Goal: Task Accomplishment & Management: Manage account settings

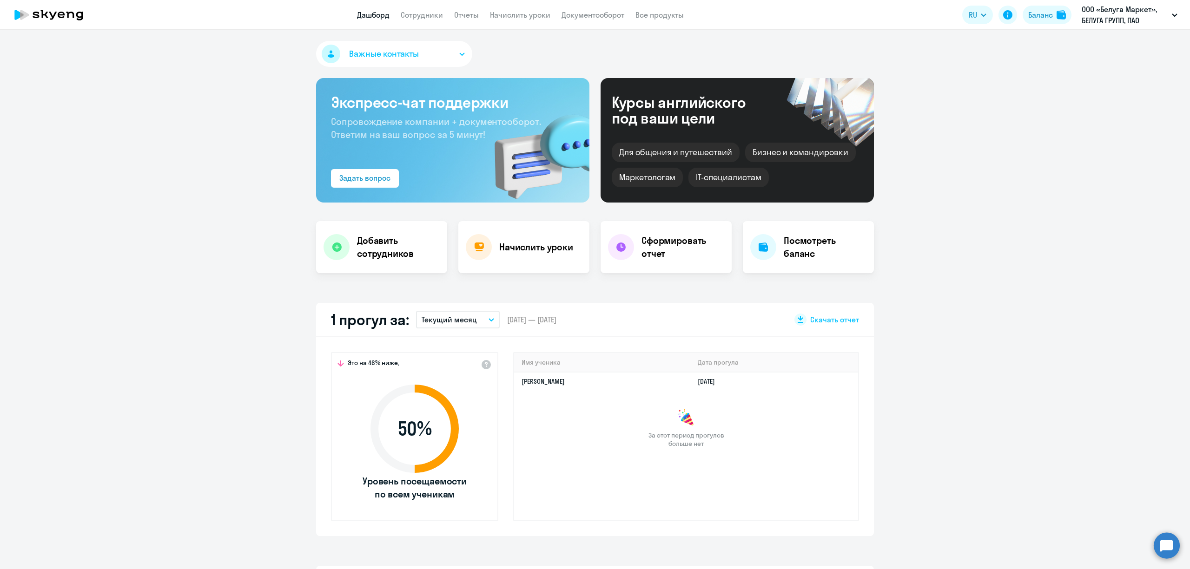
select select "30"
click at [423, 16] on link "Сотрудники" at bounding box center [422, 14] width 42 height 9
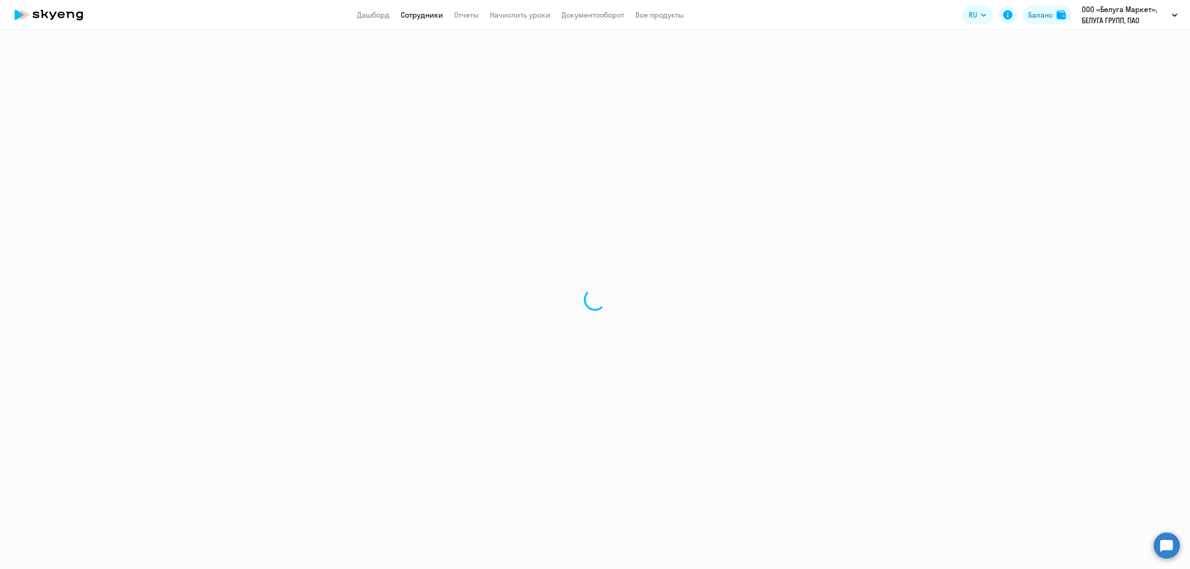
select select "30"
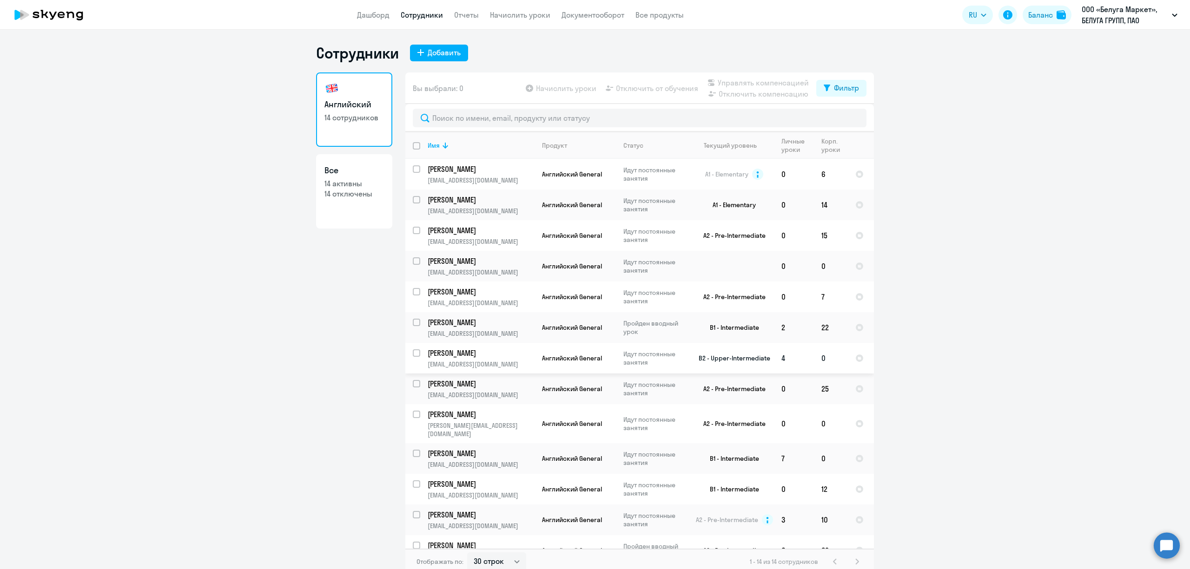
click at [414, 358] on input "select row 1602600" at bounding box center [422, 359] width 19 height 19
checkbox input "true"
click at [562, 87] on span "Начислить уроки" at bounding box center [566, 88] width 60 height 11
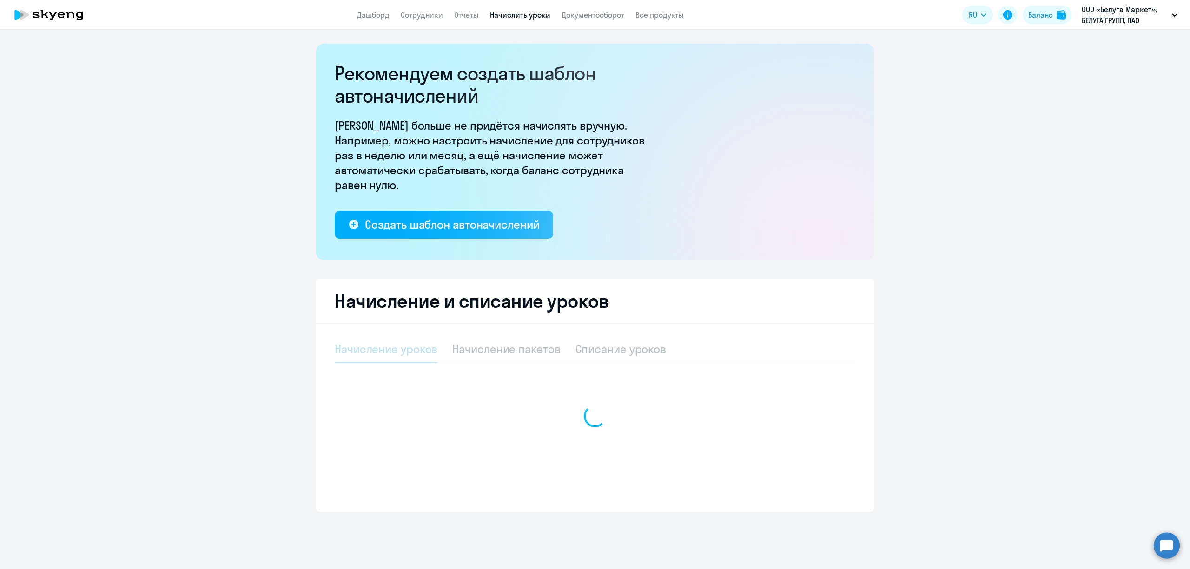
select select "10"
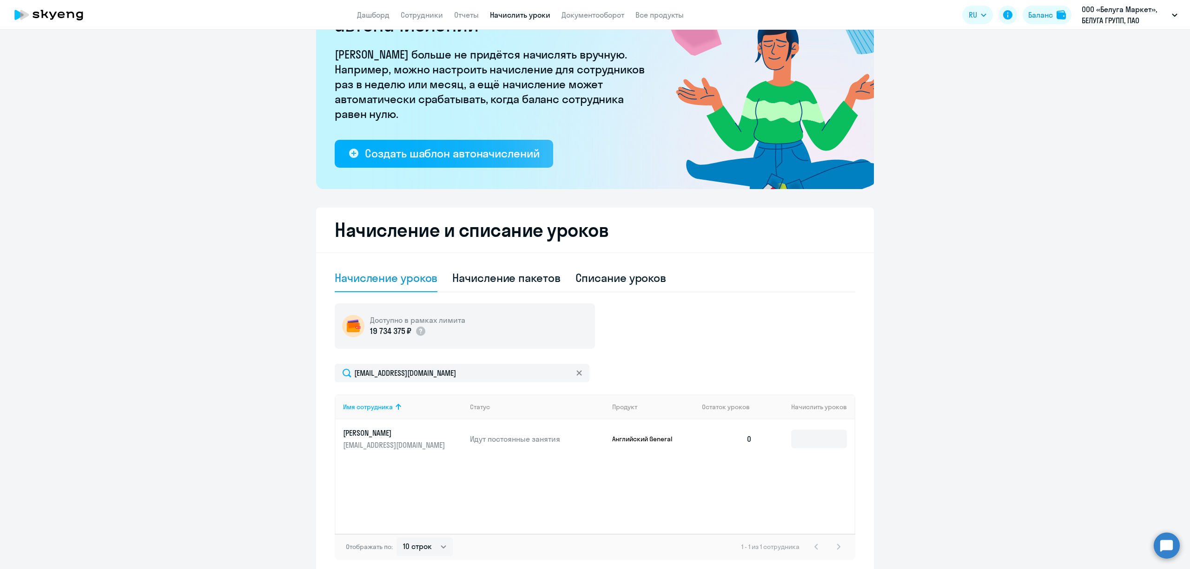
scroll to position [114, 0]
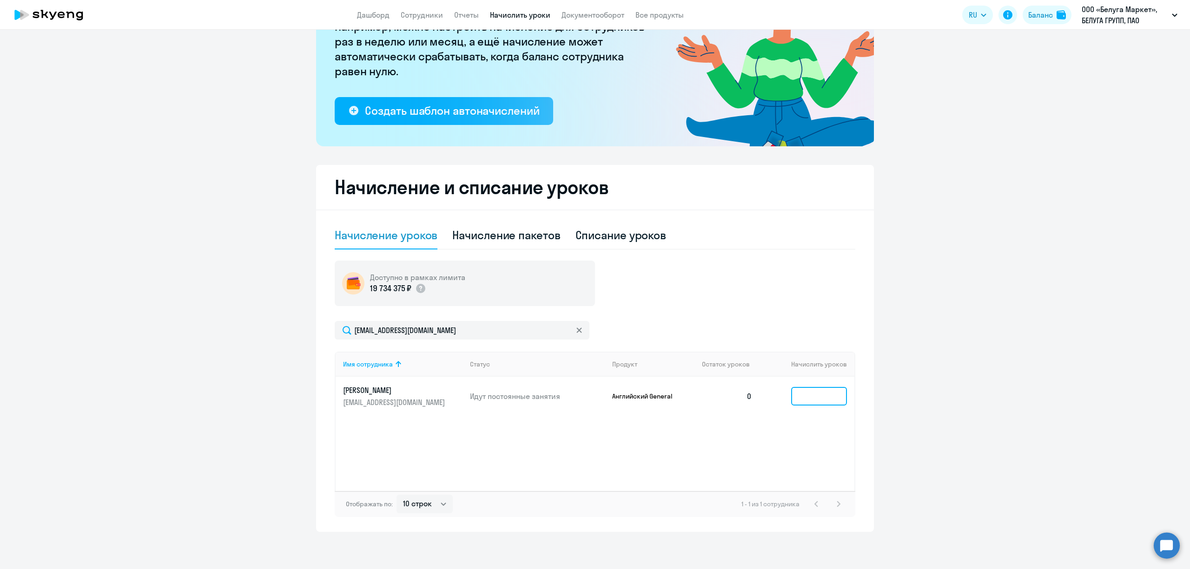
click at [812, 397] on input at bounding box center [819, 396] width 56 height 19
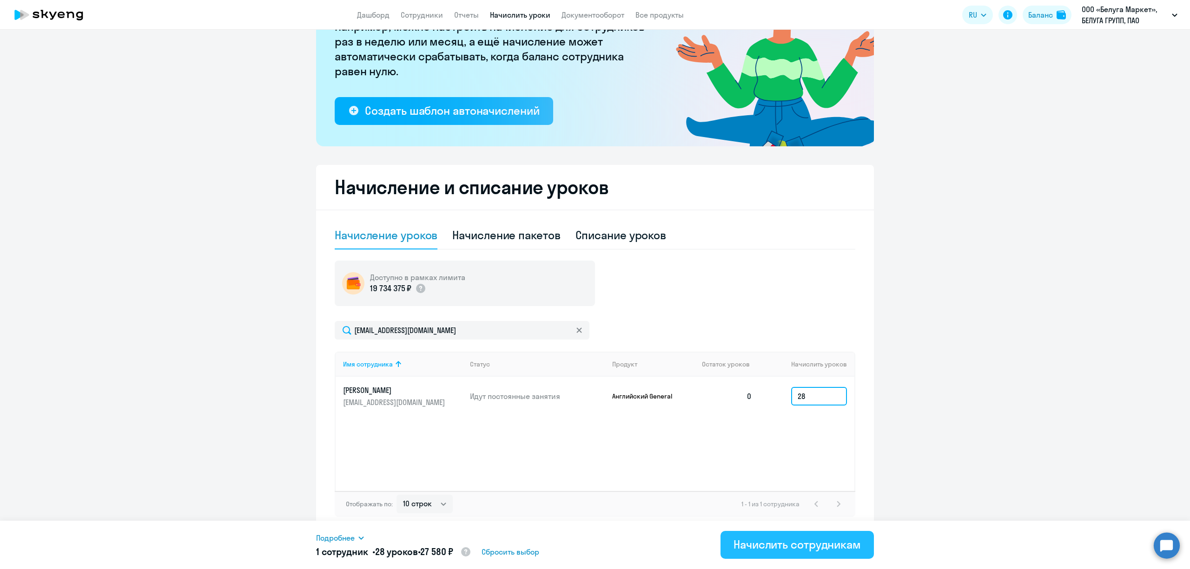
type input "28"
click at [789, 545] on div "Начислить сотрудникам" at bounding box center [796, 544] width 127 height 15
